Goal: Information Seeking & Learning: Learn about a topic

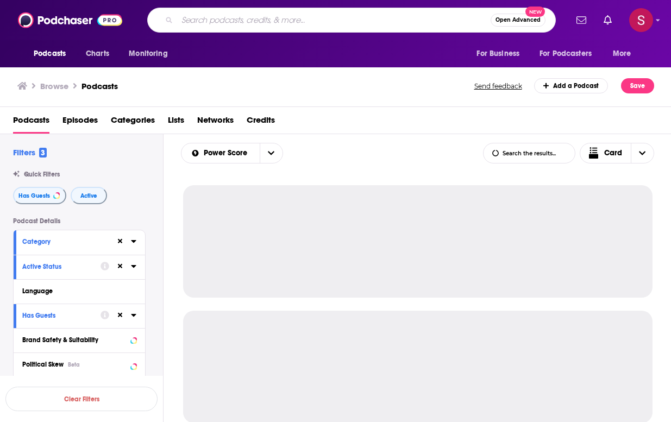
click at [193, 17] on input "Search podcasts, credits, & more..." at bounding box center [334, 19] width 314 height 17
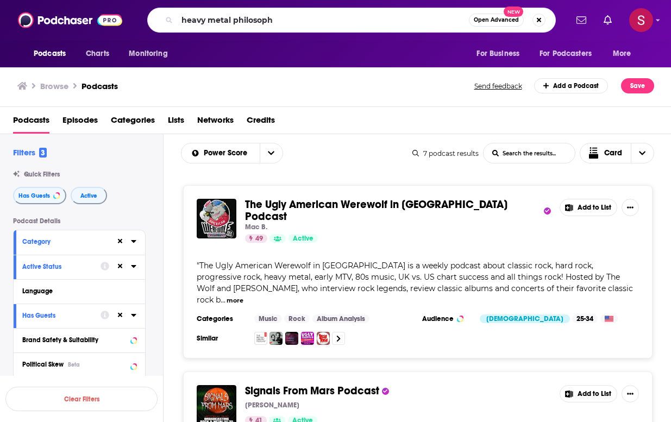
type input "heavy metal philosophy"
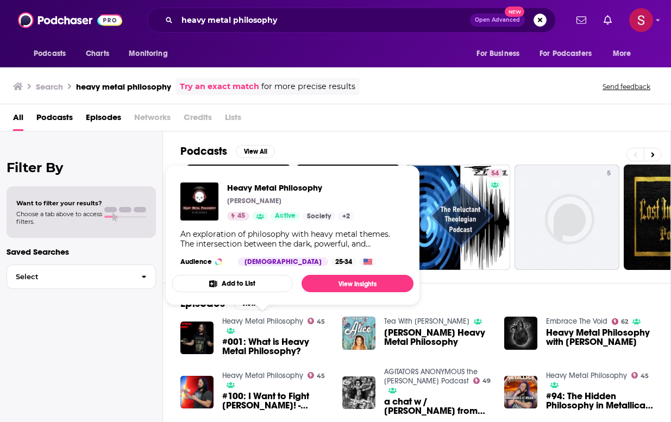
click at [256, 321] on link "Heavy Metal Philosophy" at bounding box center [262, 321] width 81 height 9
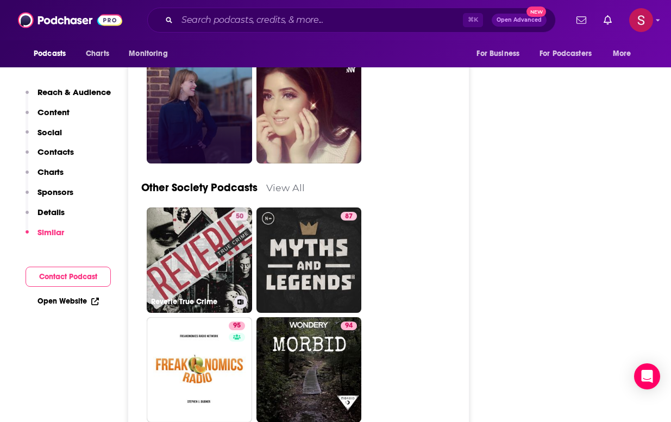
scroll to position [3074, 0]
